Goal: Navigation & Orientation: Find specific page/section

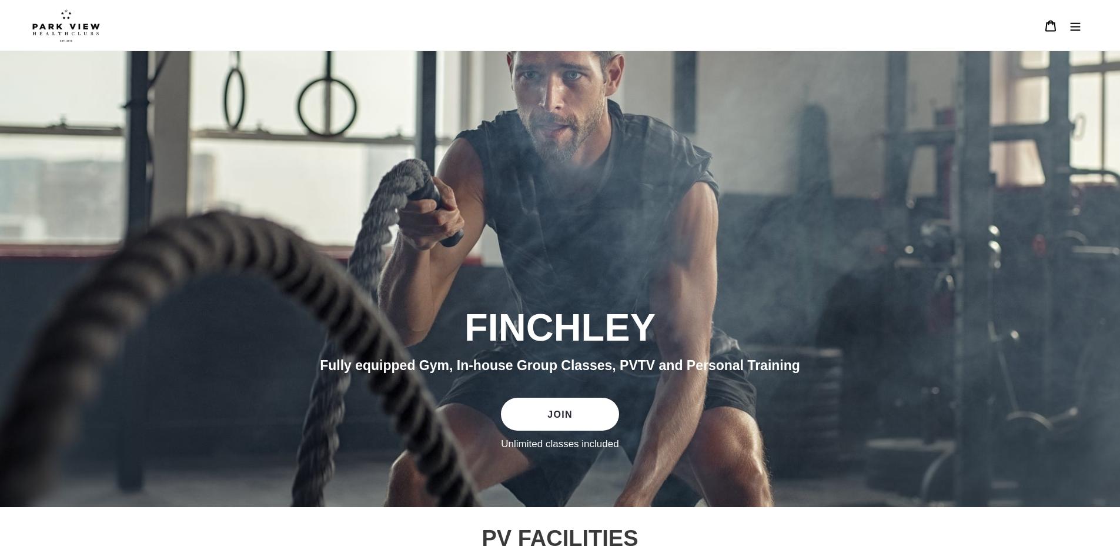
click at [564, 429] on link "JOIN" at bounding box center [560, 413] width 118 height 33
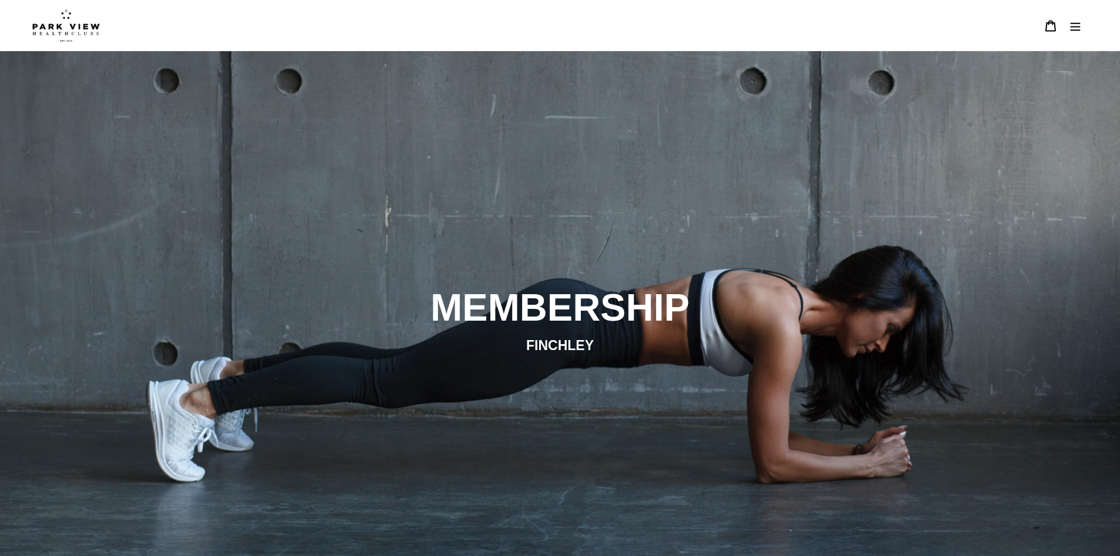
click at [1073, 28] on icon "Menu" at bounding box center [1075, 26] width 12 height 12
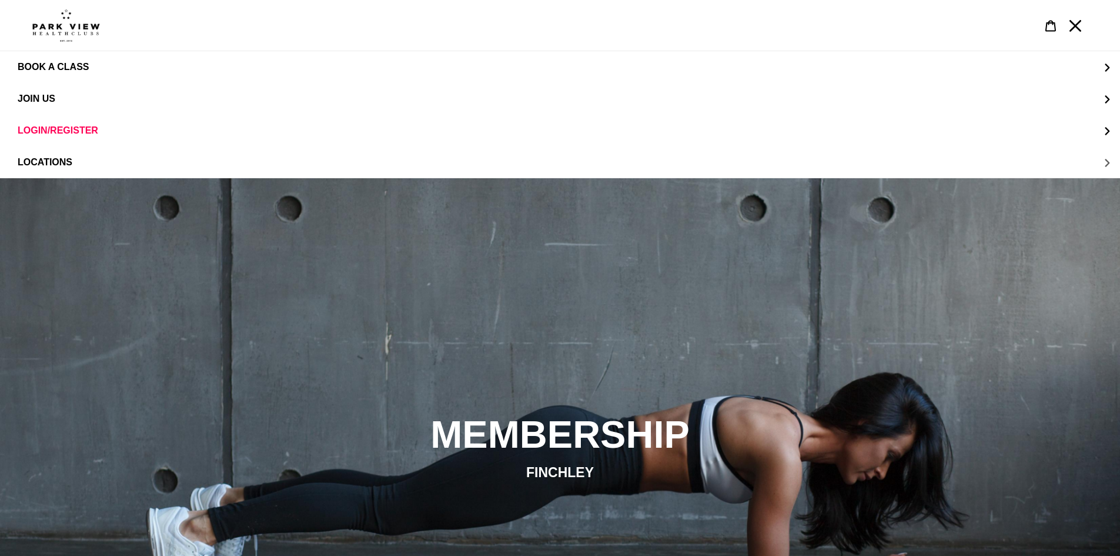
click at [42, 159] on span "LOCATIONS" at bounding box center [45, 162] width 55 height 11
click at [76, 133] on span "Finchley" at bounding box center [64, 130] width 47 height 11
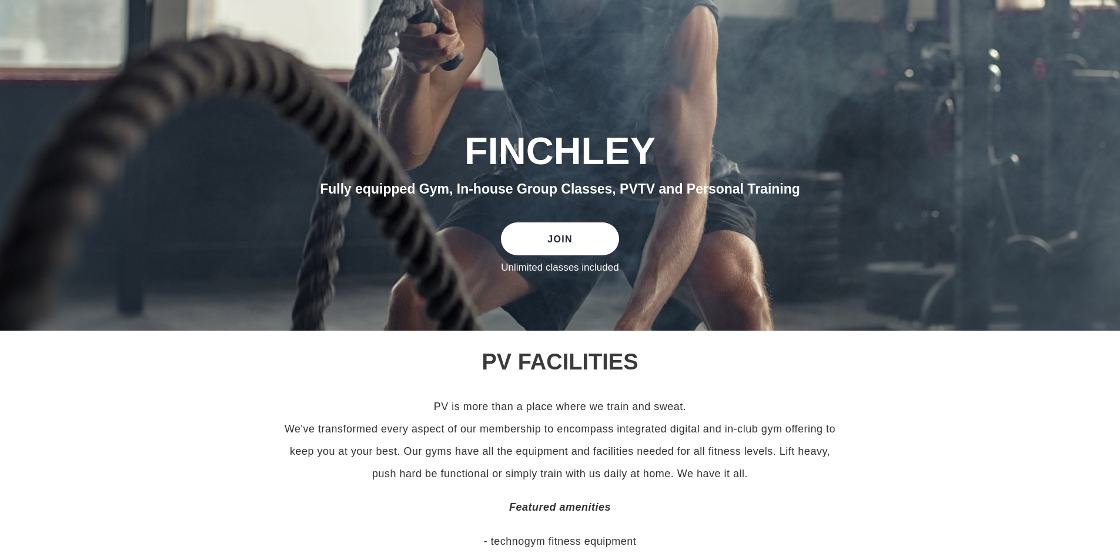
scroll to position [412, 0]
